Goal: Information Seeking & Learning: Learn about a topic

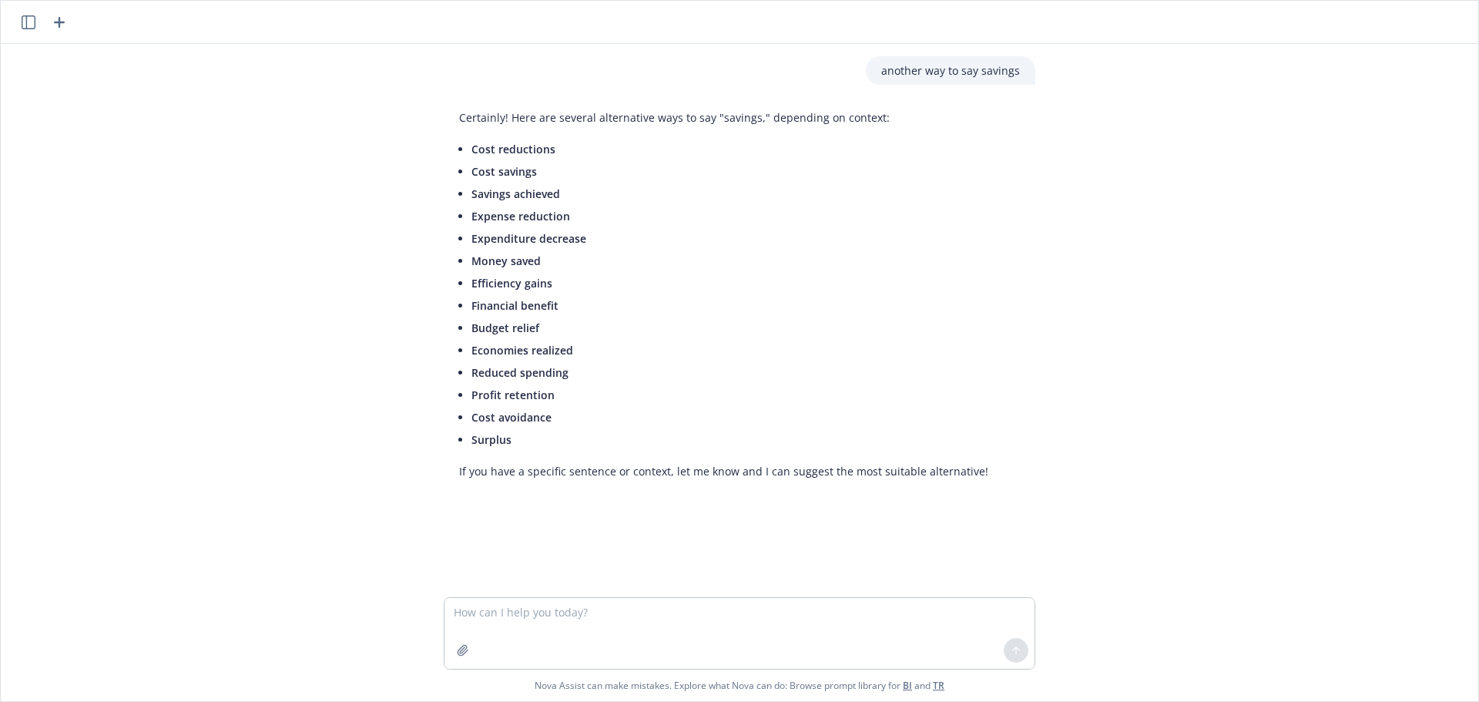
click at [31, 26] on icon "button" at bounding box center [29, 22] width 14 height 14
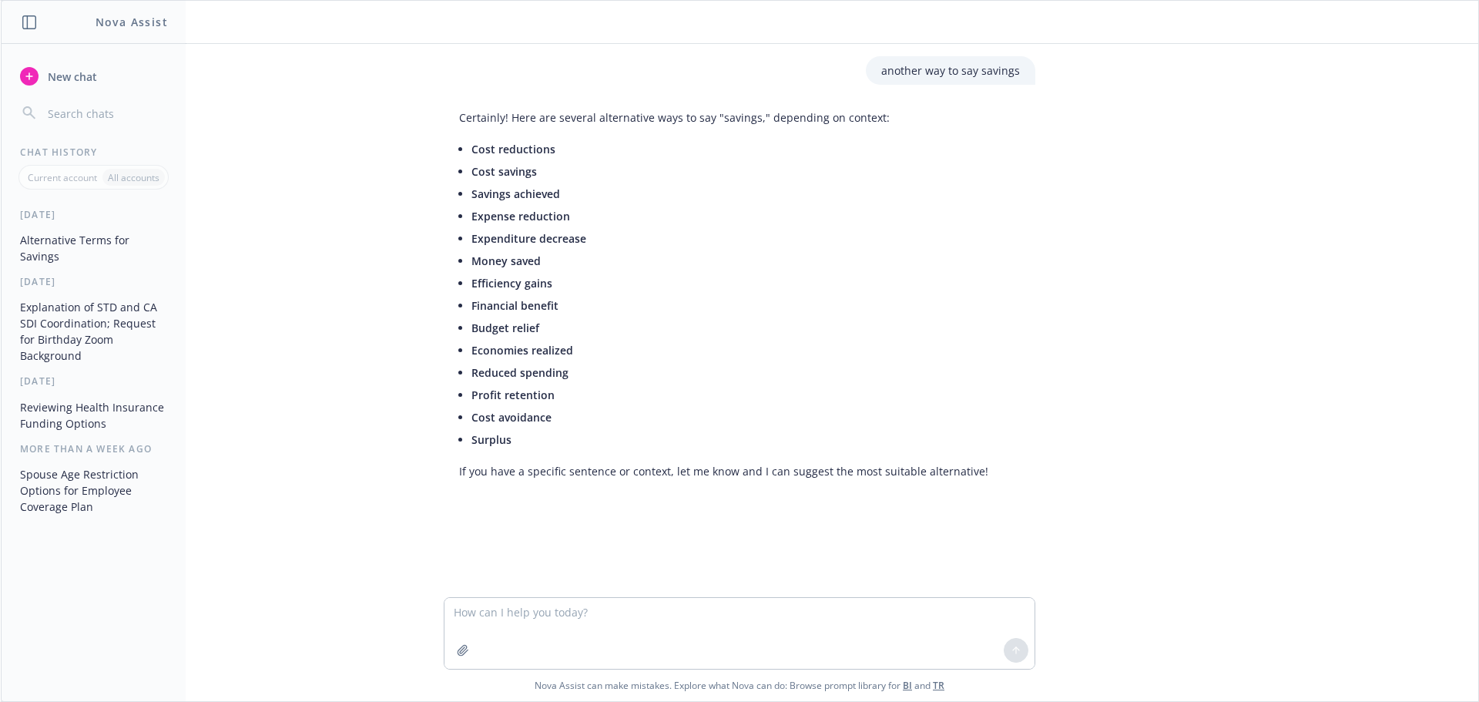
click at [99, 461] on button "Spouse Age Restriction Options for Employee Coverage Plan" at bounding box center [93, 490] width 159 height 58
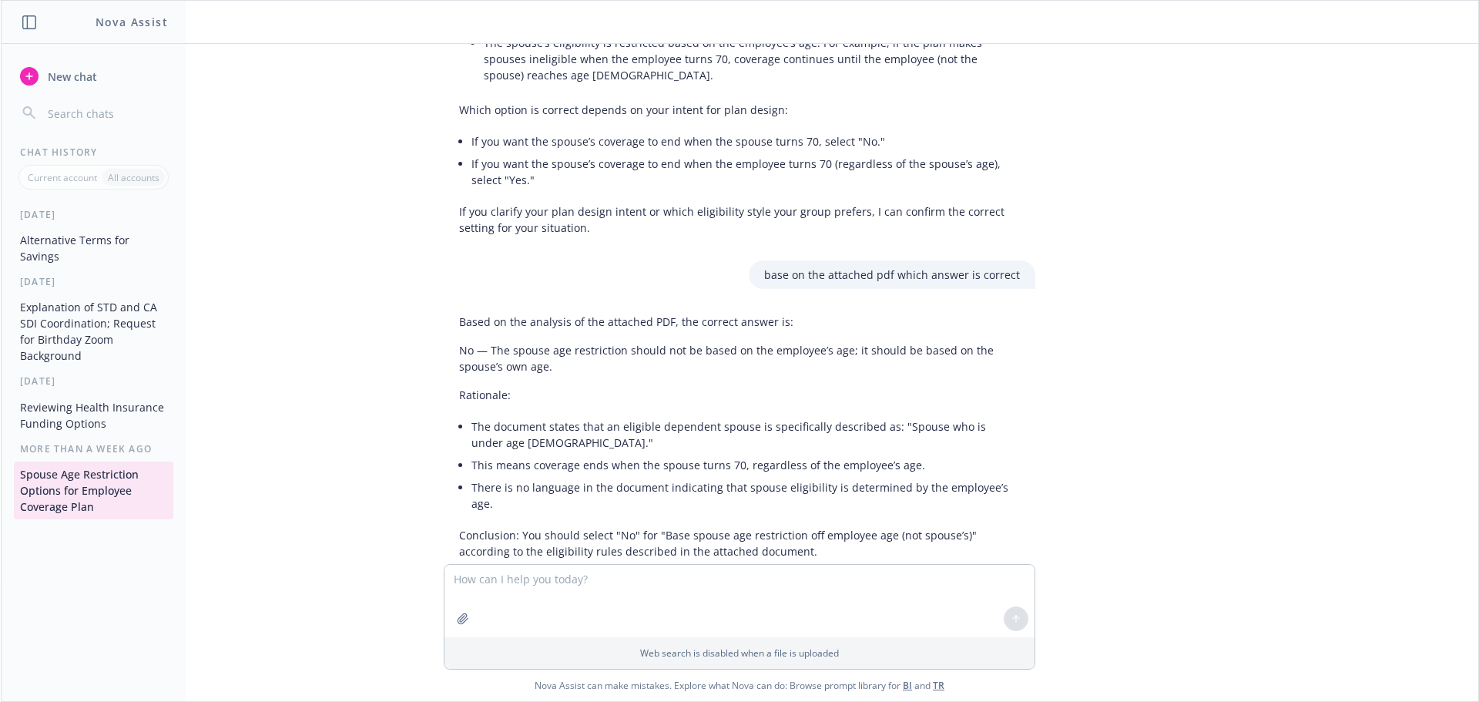
scroll to position [397, 0]
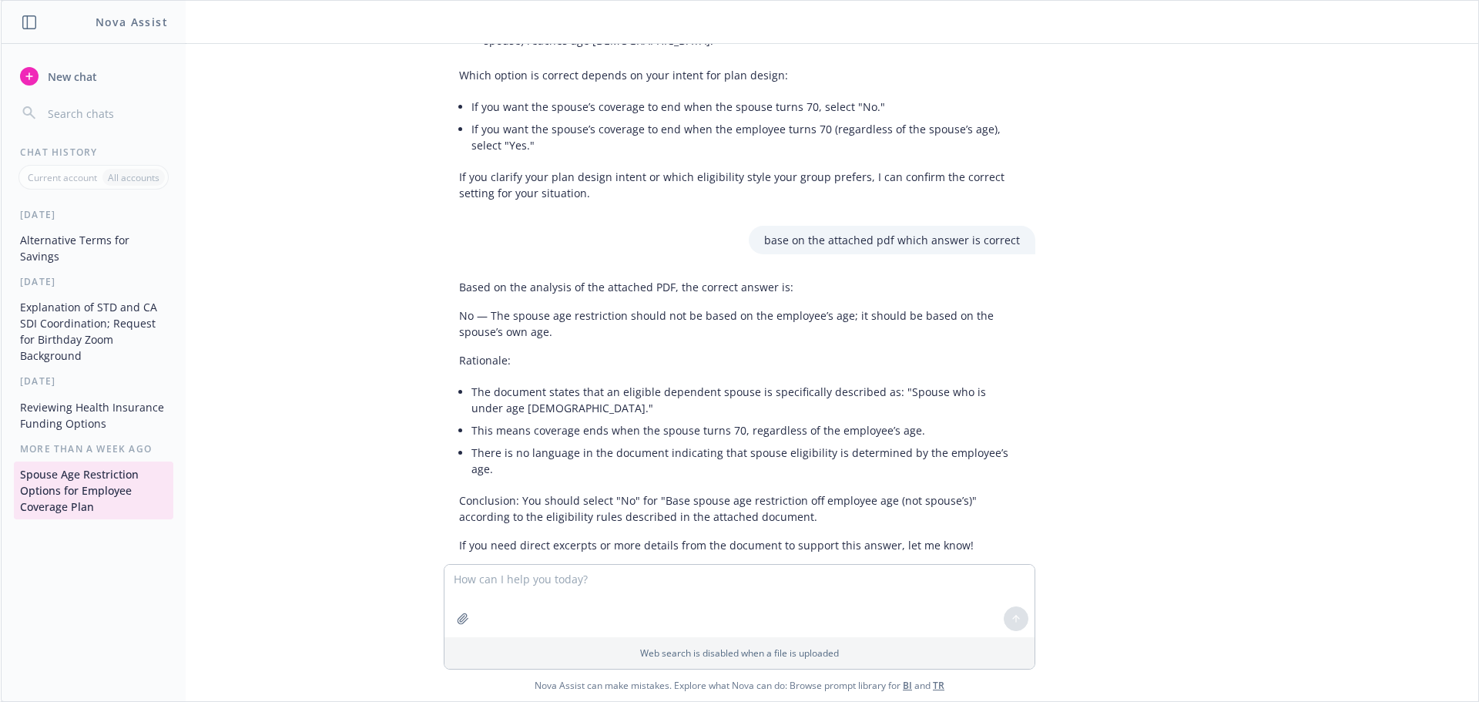
click at [82, 404] on button "Reviewing Health Insurance Funding Options" at bounding box center [93, 415] width 159 height 42
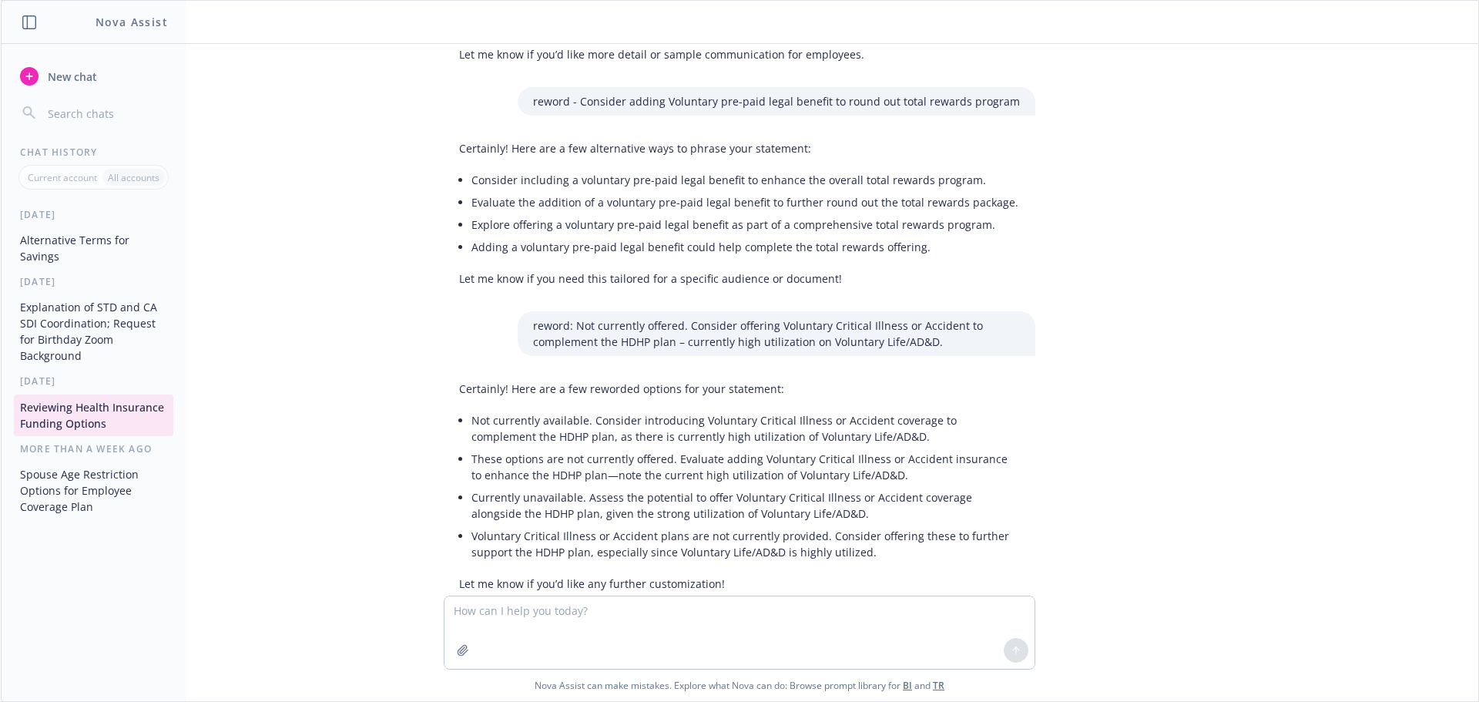
scroll to position [2196, 0]
